Goal: Task Accomplishment & Management: Use online tool/utility

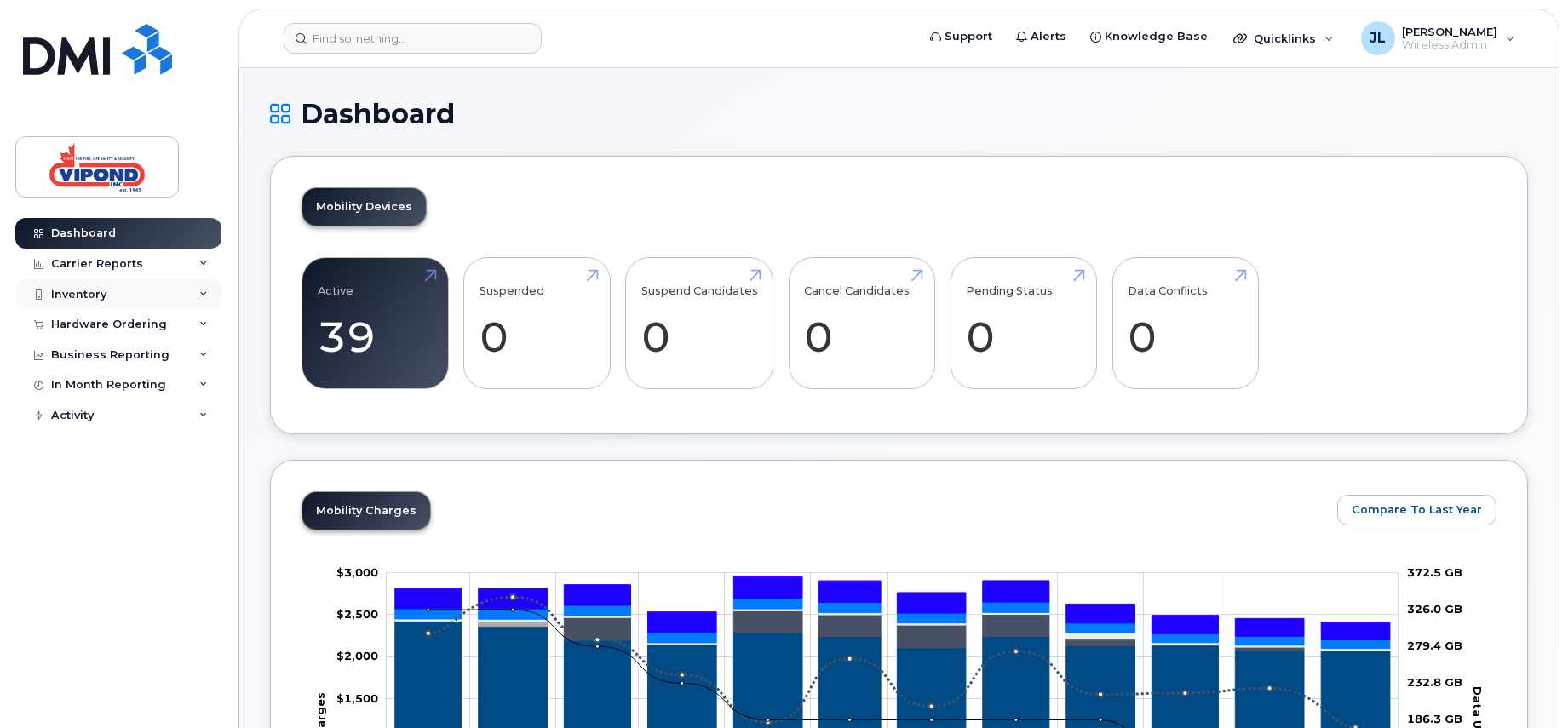
click at [93, 295] on div "Inventory" at bounding box center [79, 295] width 55 height 14
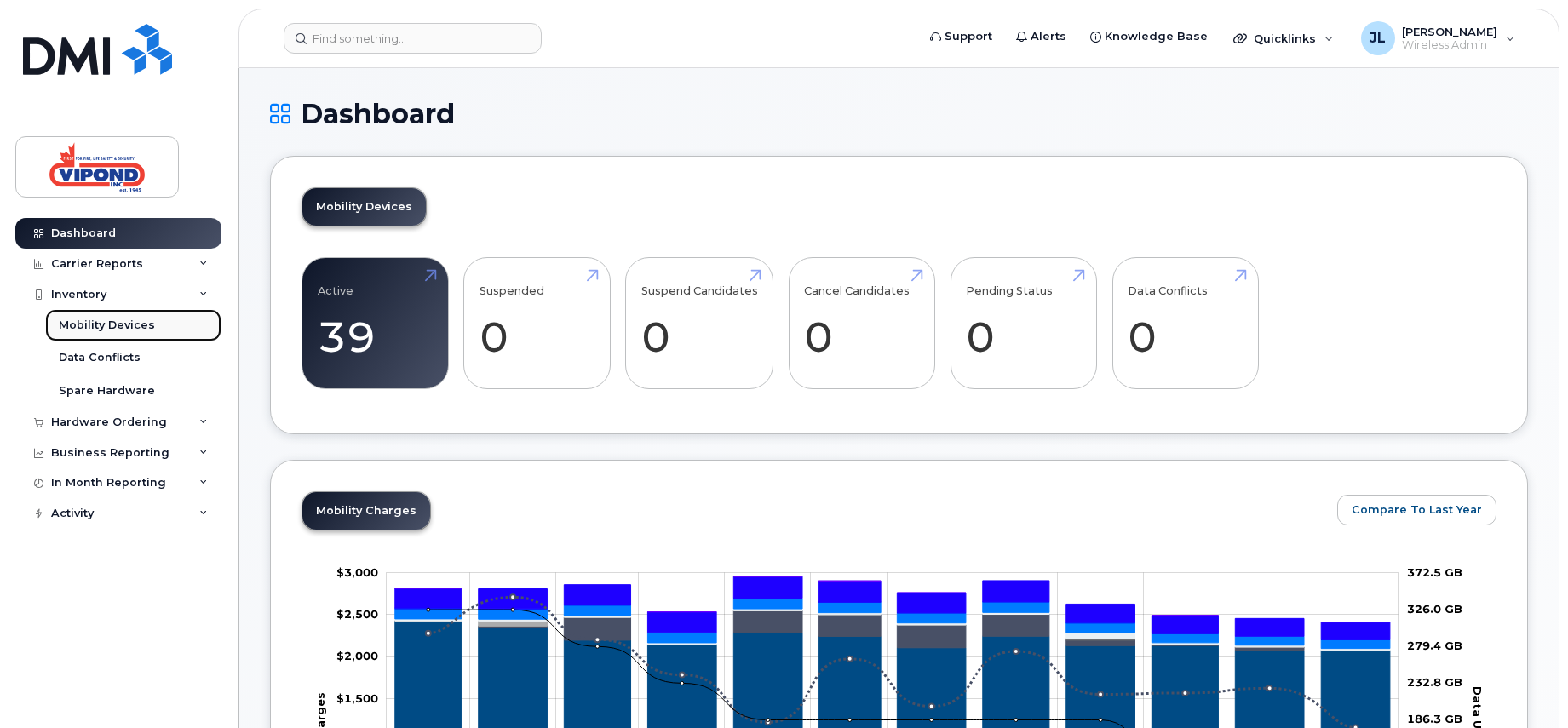
click at [104, 323] on div "Mobility Devices" at bounding box center [107, 326] width 96 height 16
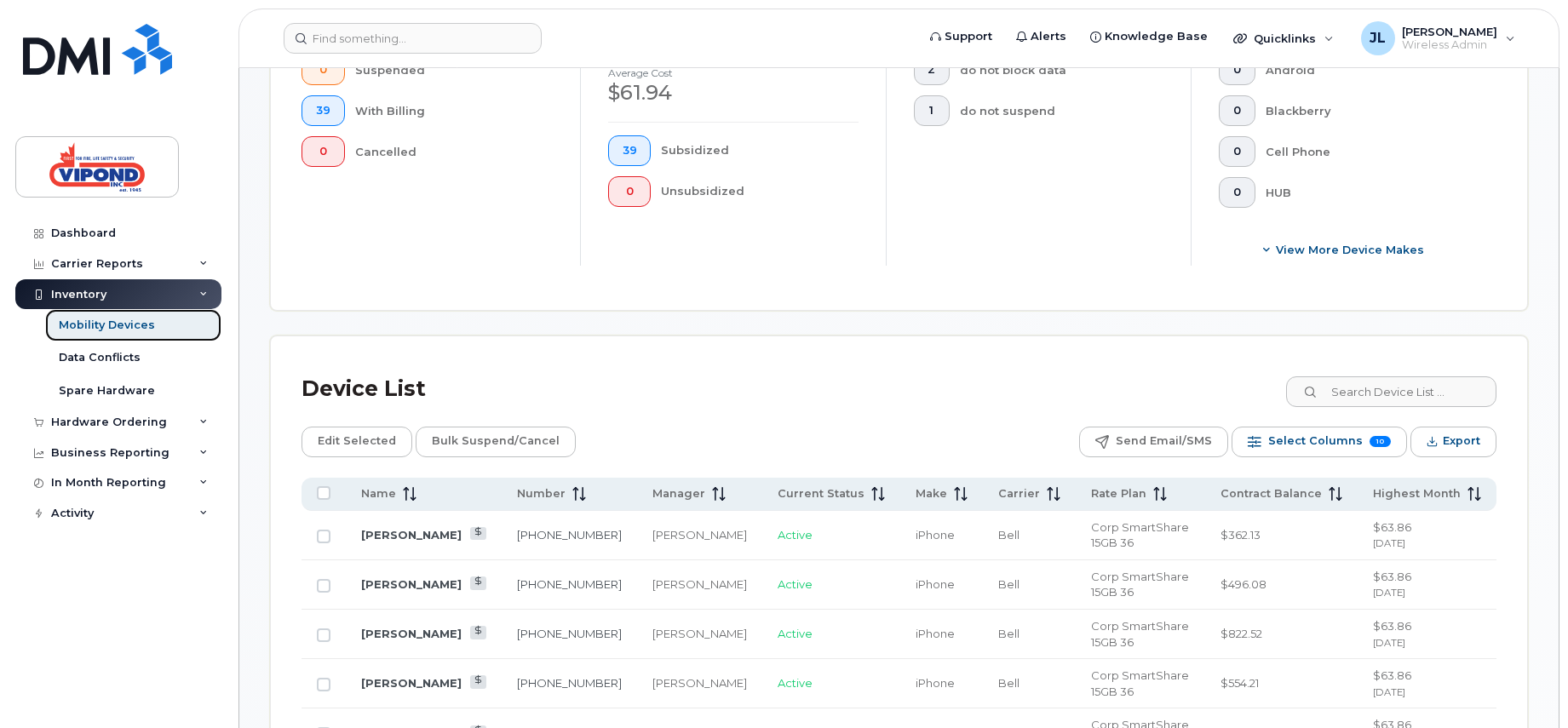
scroll to position [511, 0]
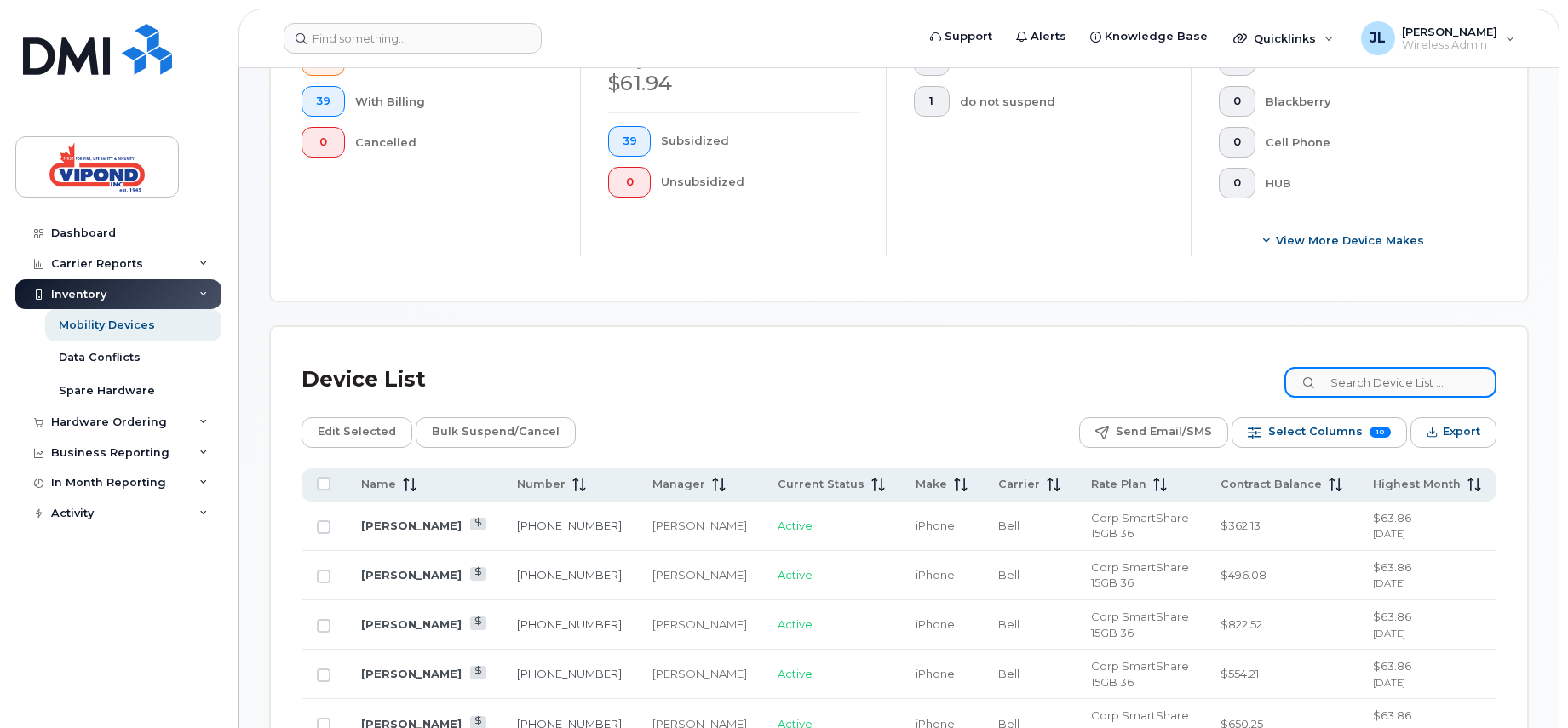
click at [1371, 383] on input at bounding box center [1391, 383] width 212 height 31
type input "6449"
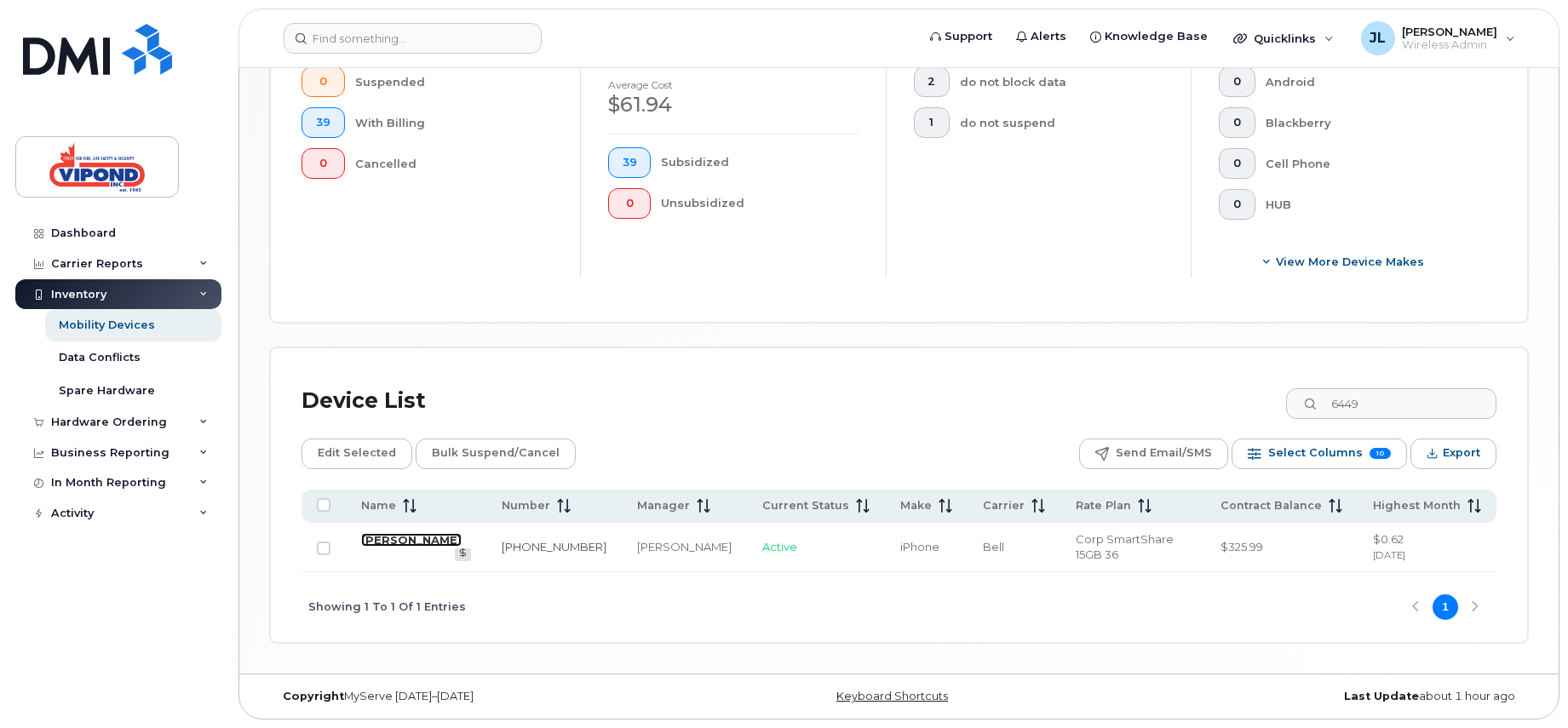
click at [390, 544] on link "[PERSON_NAME]" at bounding box center [411, 540] width 101 height 14
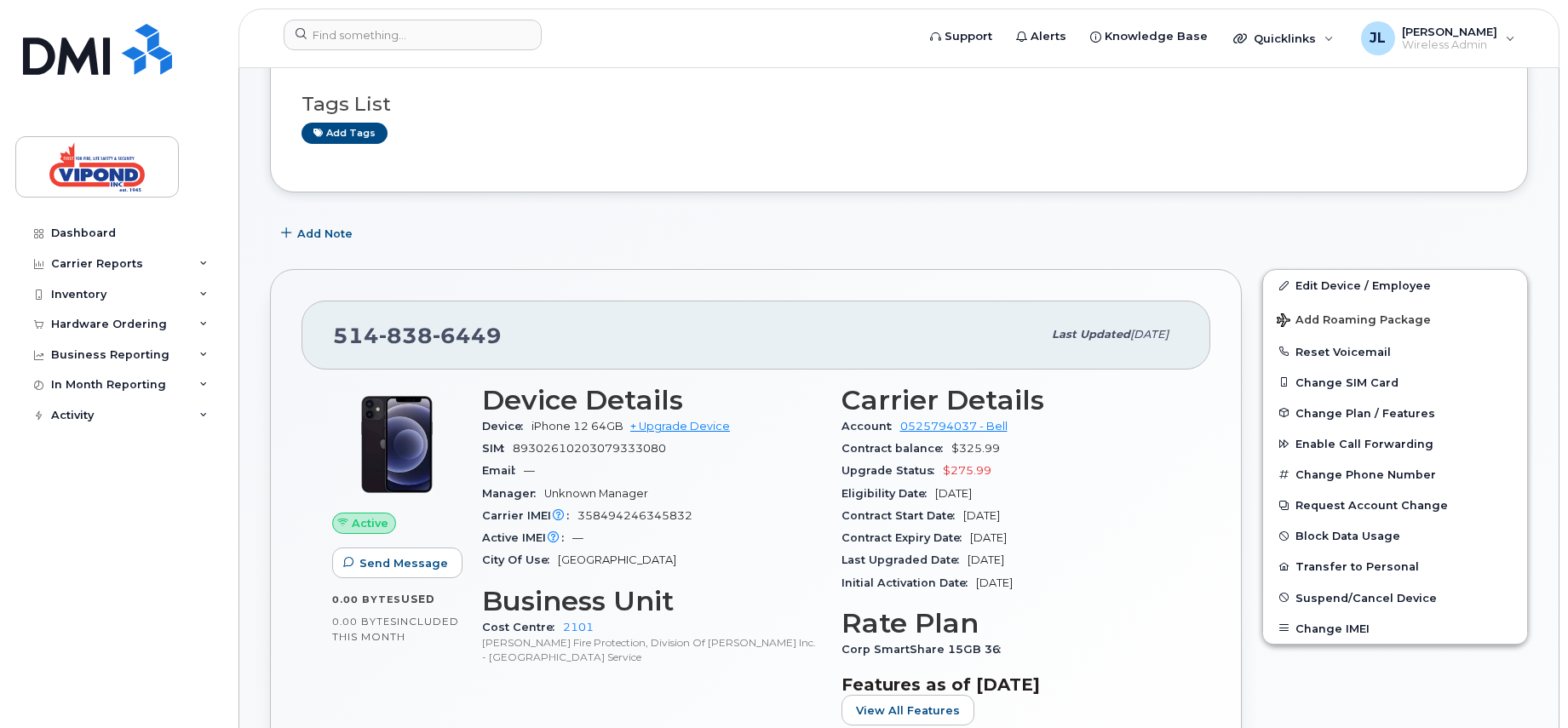
scroll to position [171, 0]
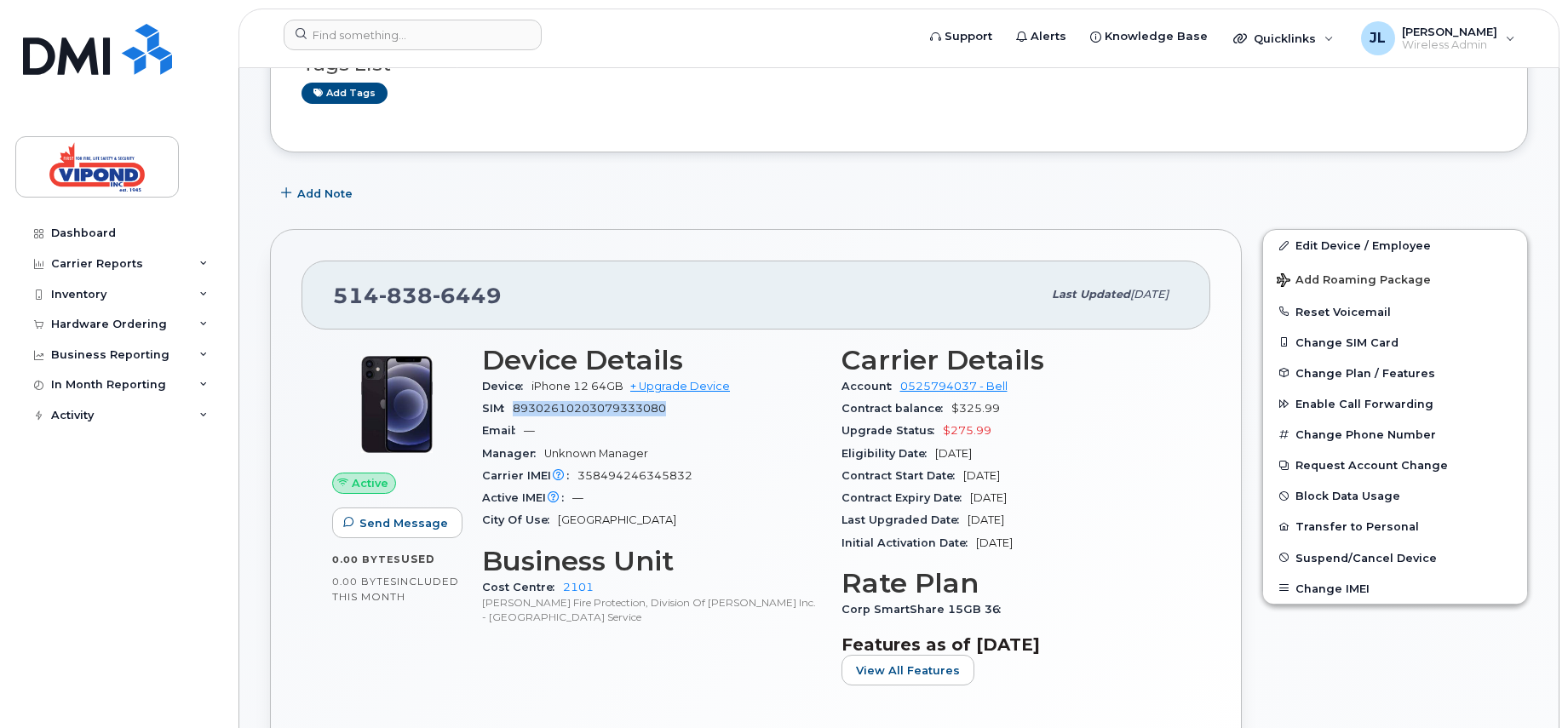
drag, startPoint x: 656, startPoint y: 412, endPoint x: 517, endPoint y: 414, distance: 139.0
click at [517, 414] on div "SIM [TECHNICAL_ID]" at bounding box center [652, 408] width 339 height 22
copy span "89302610203079333080"
click at [1328, 305] on button "Reset Voicemail" at bounding box center [1395, 312] width 264 height 31
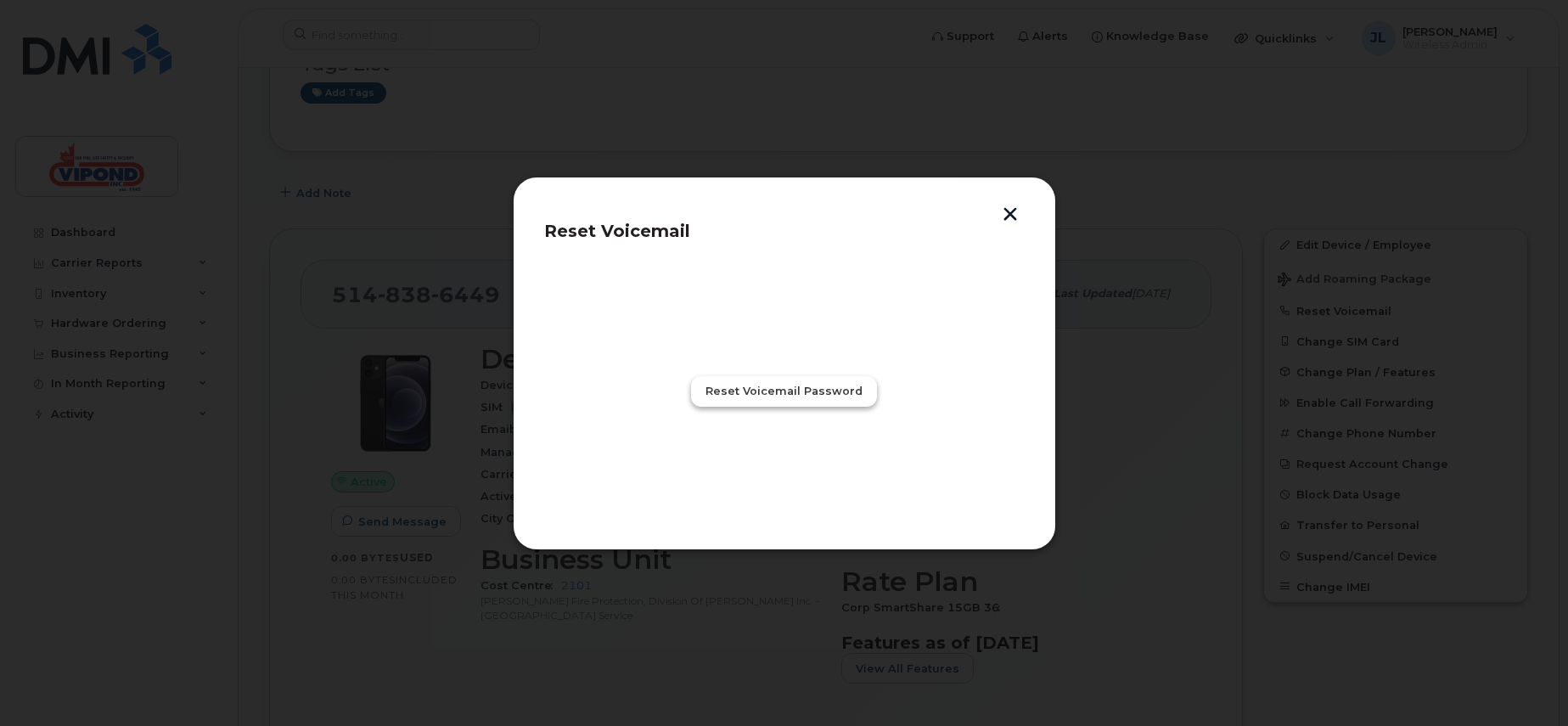
click at [805, 381] on button "Reset Voicemail Password" at bounding box center [784, 392] width 186 height 31
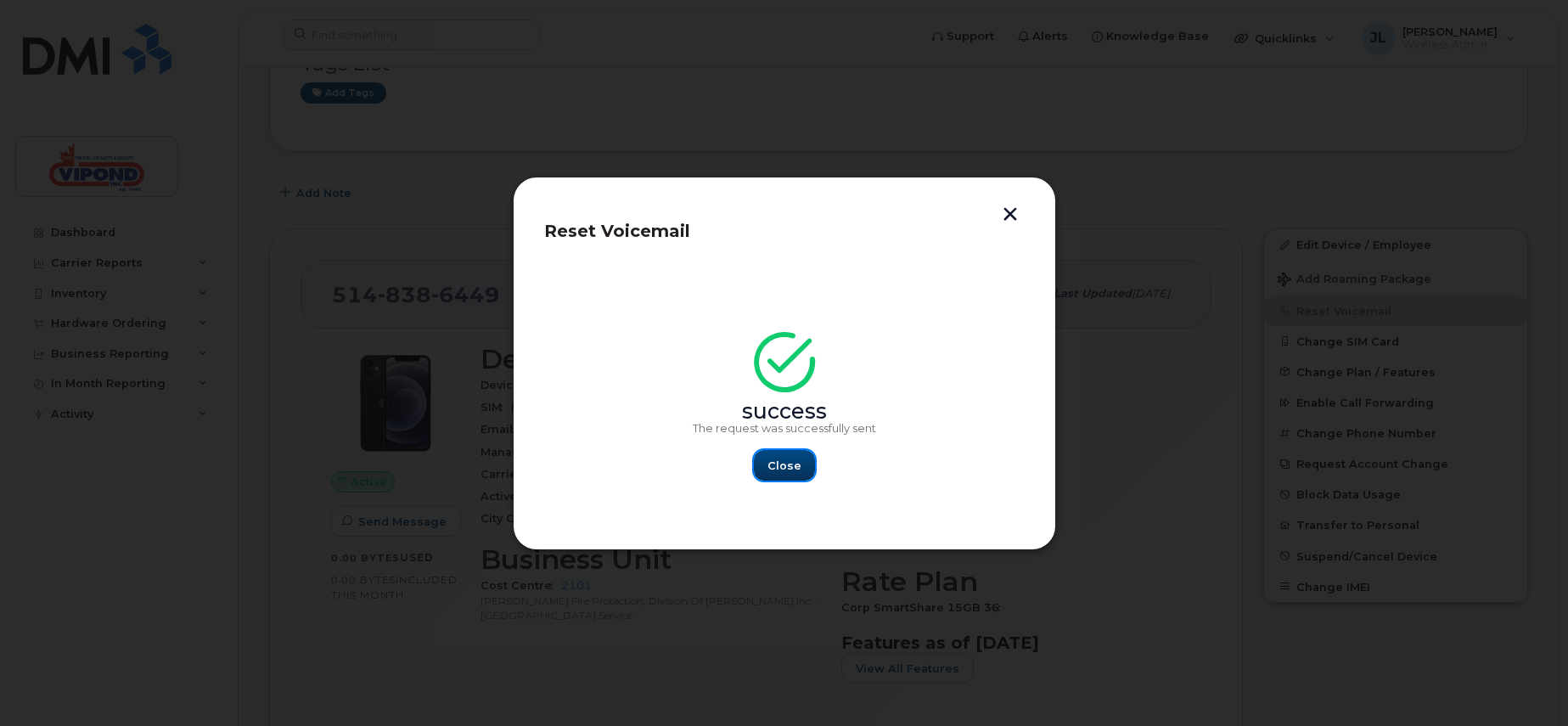
click at [775, 455] on button "Close" at bounding box center [784, 466] width 61 height 31
